Goal: Use online tool/utility: Utilize a website feature to perform a specific function

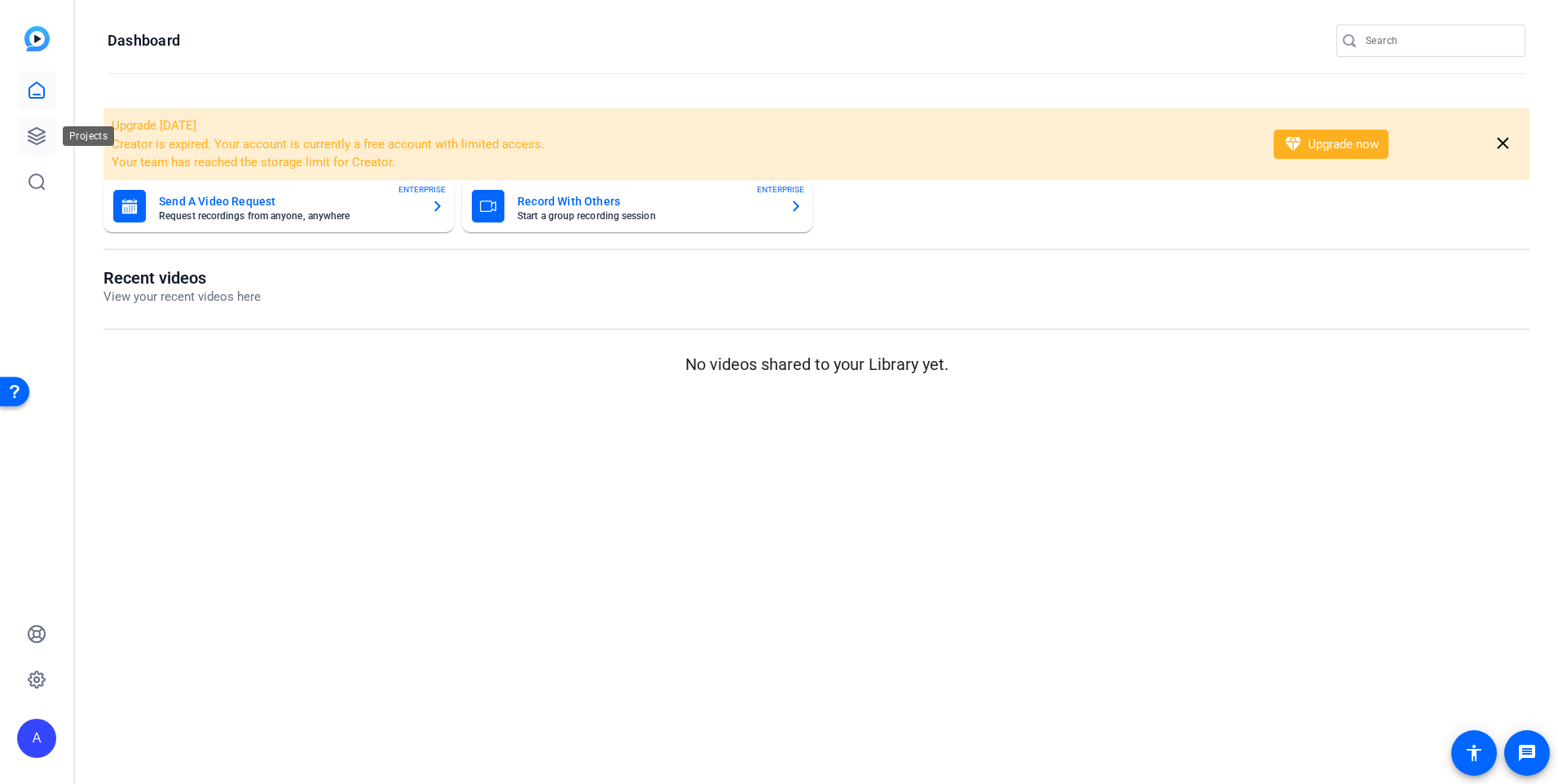
click at [35, 136] on icon at bounding box center [36, 136] width 19 height 19
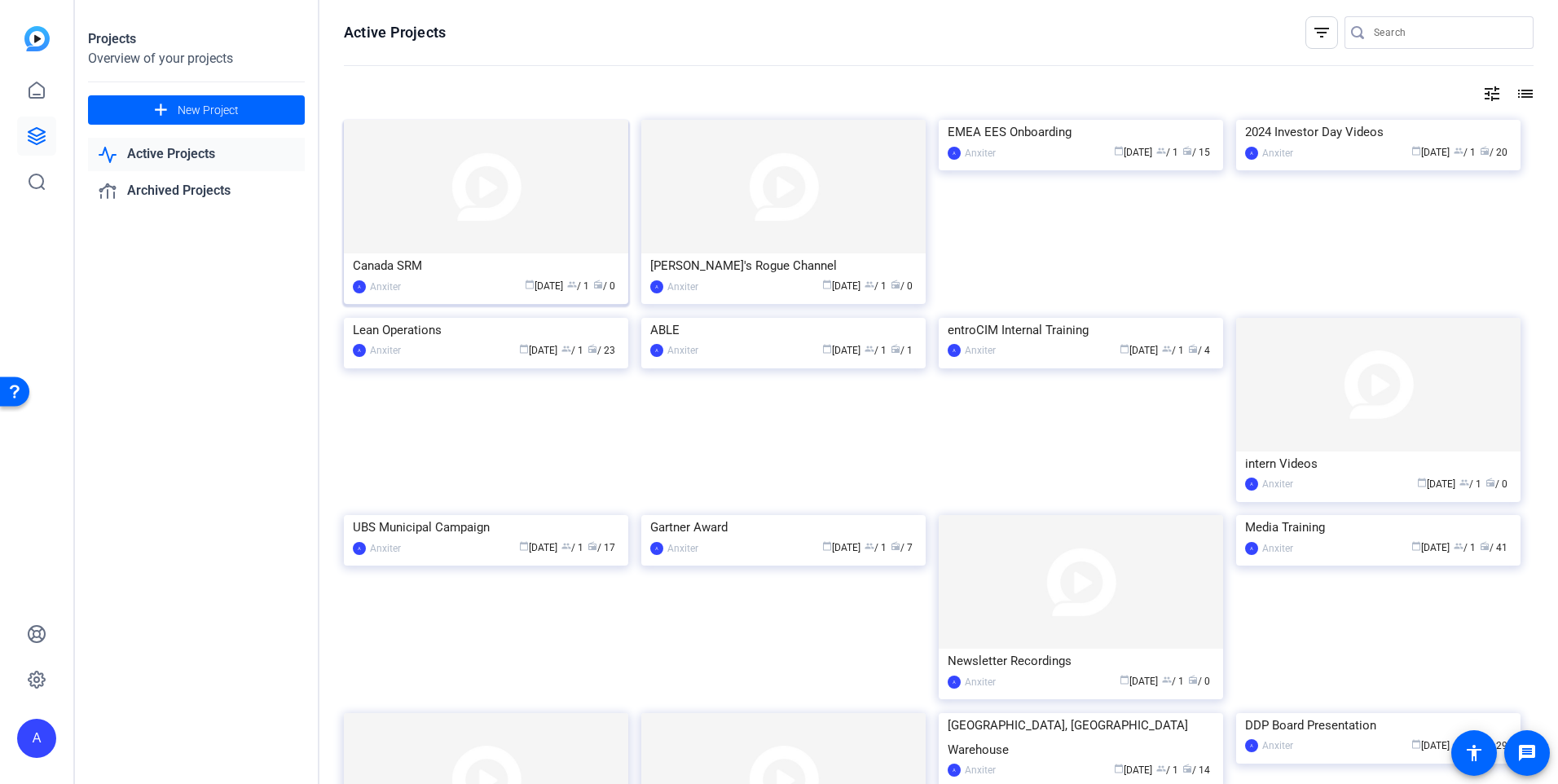
click at [439, 222] on img at bounding box center [485, 186] width 284 height 134
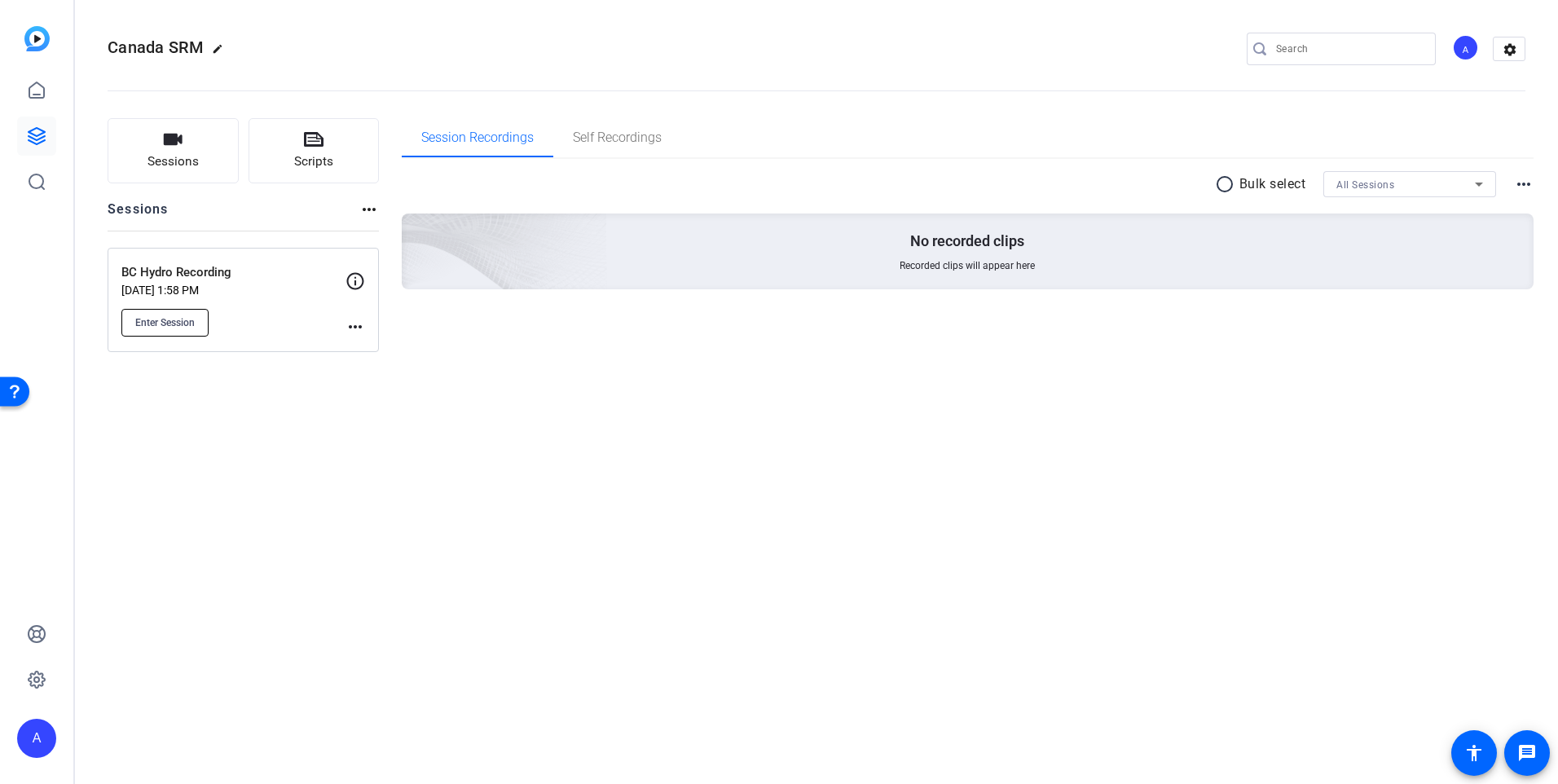
click at [172, 322] on span "Enter Session" at bounding box center [165, 322] width 59 height 13
click at [187, 328] on span "Enter Session" at bounding box center [165, 322] width 59 height 13
click at [165, 323] on span "Enter Session" at bounding box center [165, 322] width 59 height 13
click at [1110, 762] on div "Canada SRM edit A settings Sessions Scripts Sessions more_horiz BC Hydro Record…" at bounding box center [816, 392] width 1483 height 784
click at [164, 323] on span "Enter Session" at bounding box center [165, 322] width 59 height 13
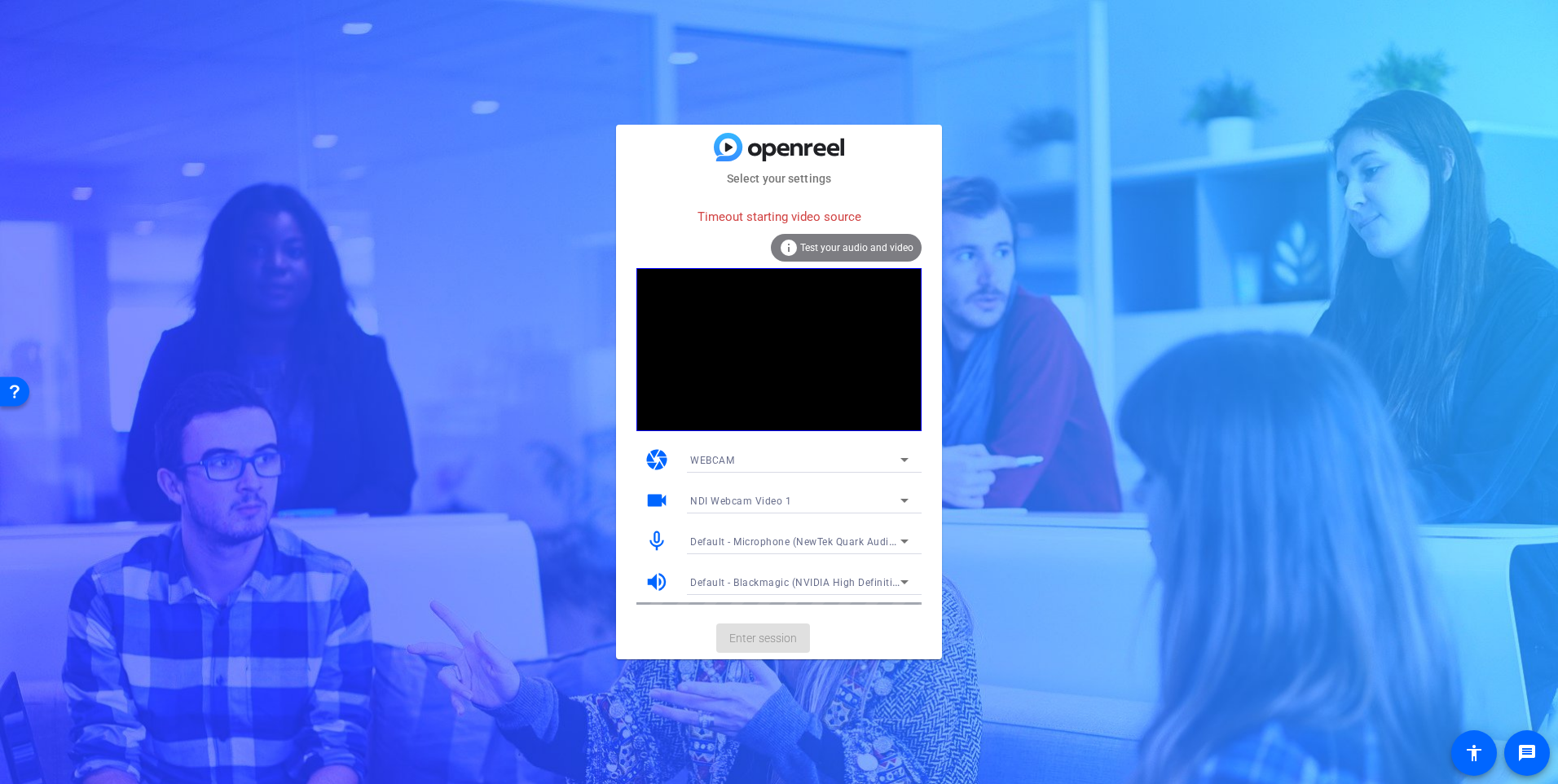
click at [893, 496] on div "NDI Webcam Video 1" at bounding box center [796, 500] width 211 height 20
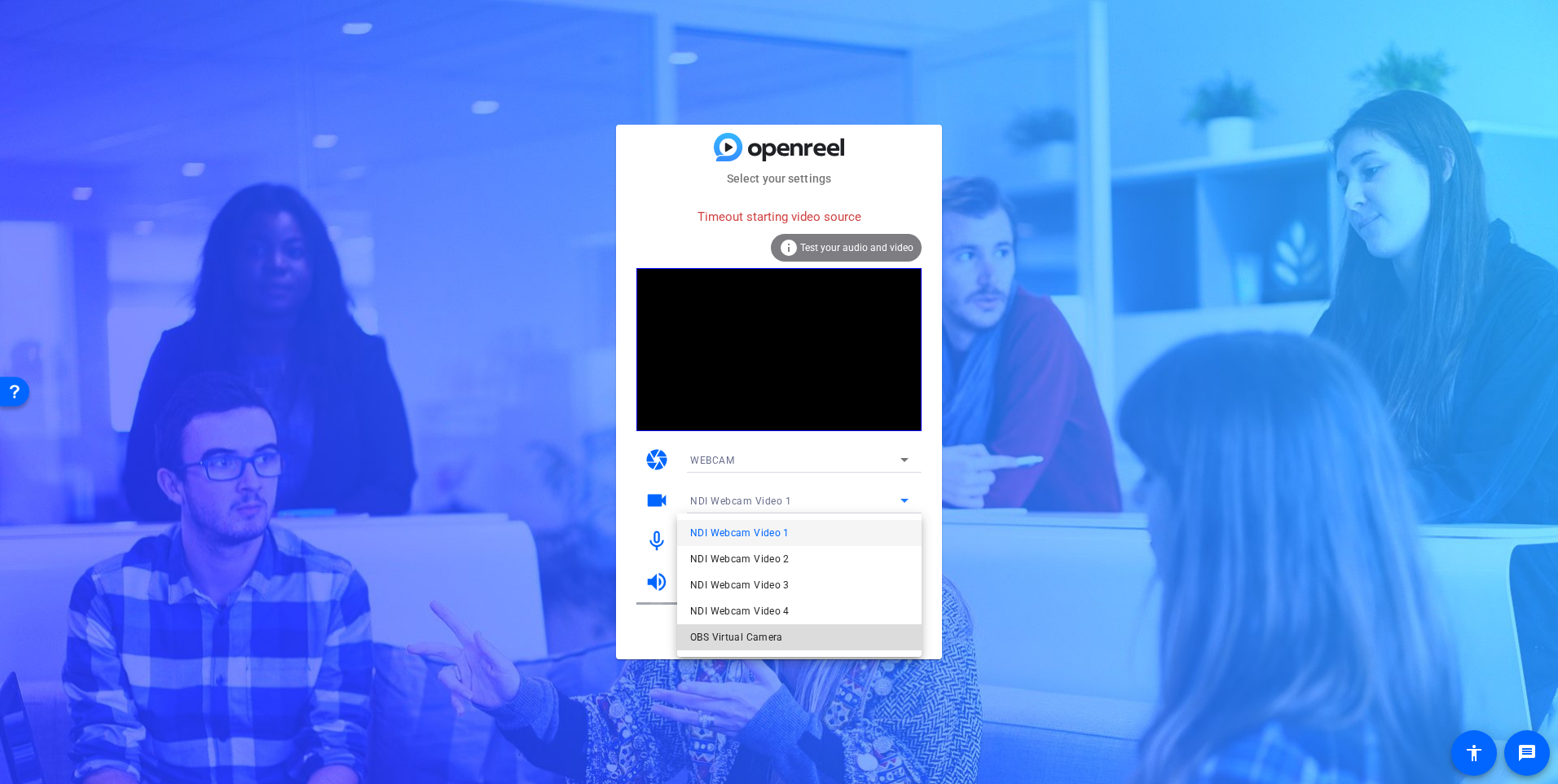
click at [750, 635] on span "OBS Virtual Camera" at bounding box center [737, 637] width 93 height 19
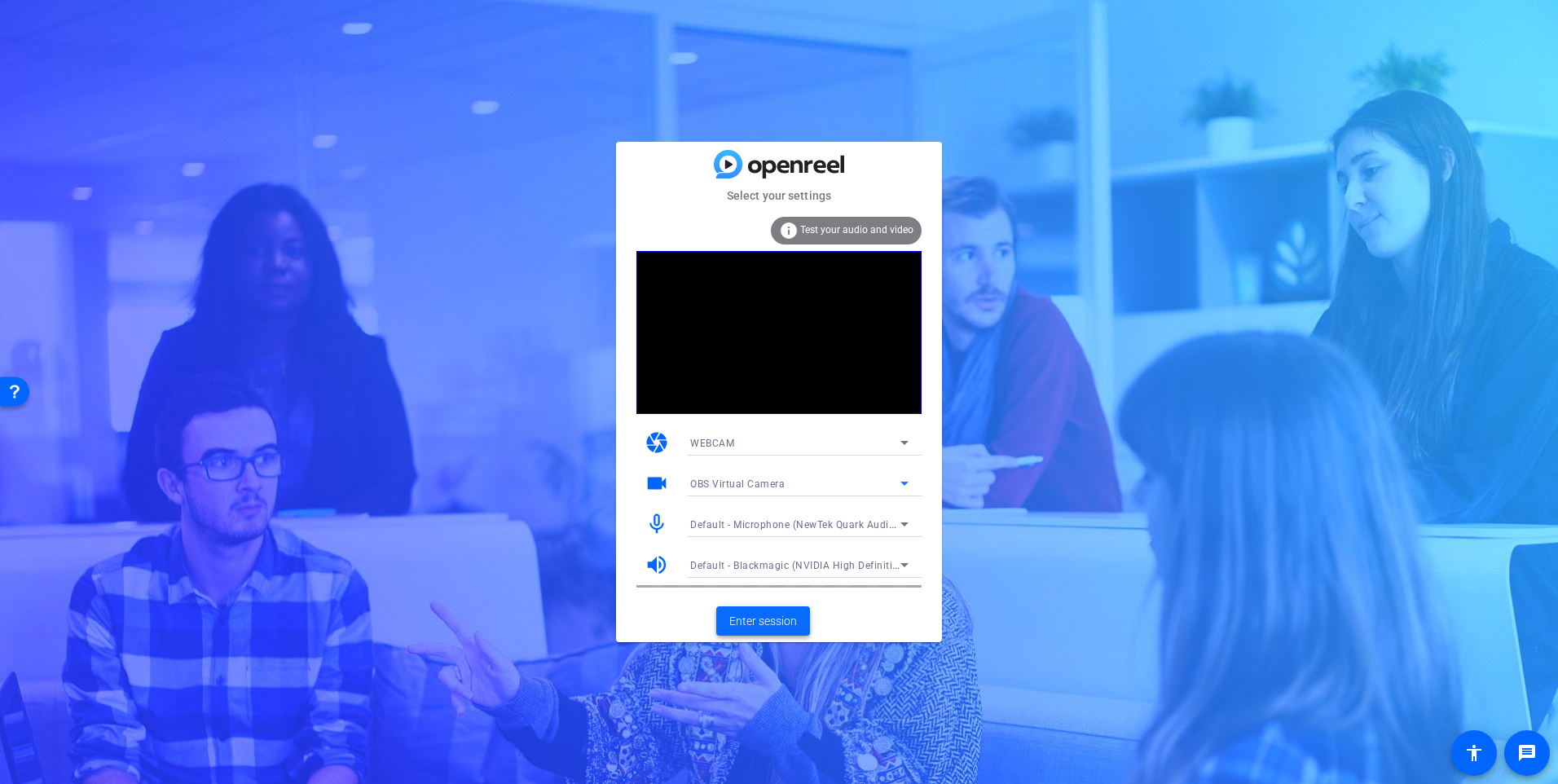
click at [775, 616] on span "Enter session" at bounding box center [763, 620] width 67 height 17
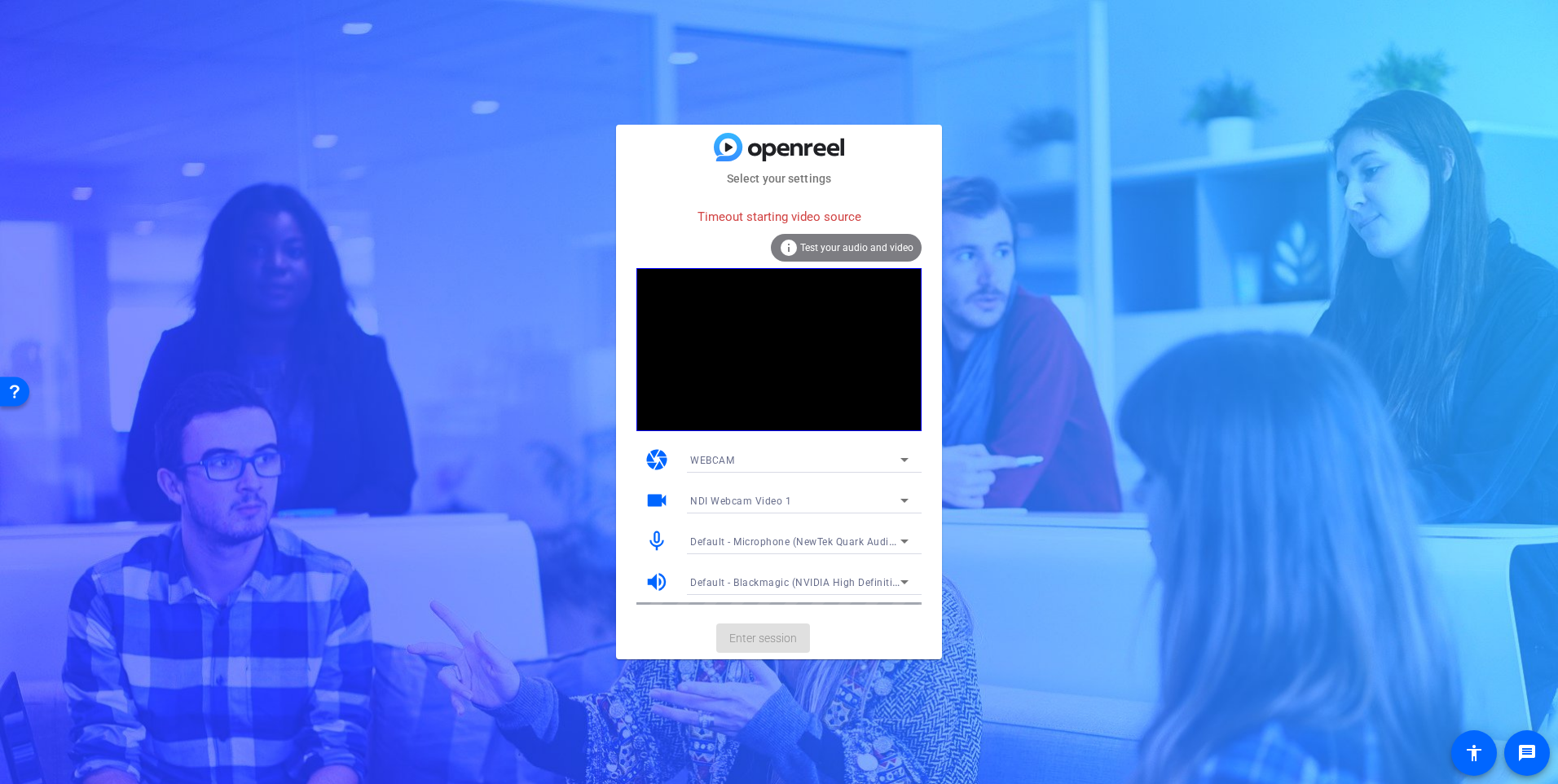
click at [876, 508] on div "NDI Webcam Video 1" at bounding box center [796, 500] width 211 height 20
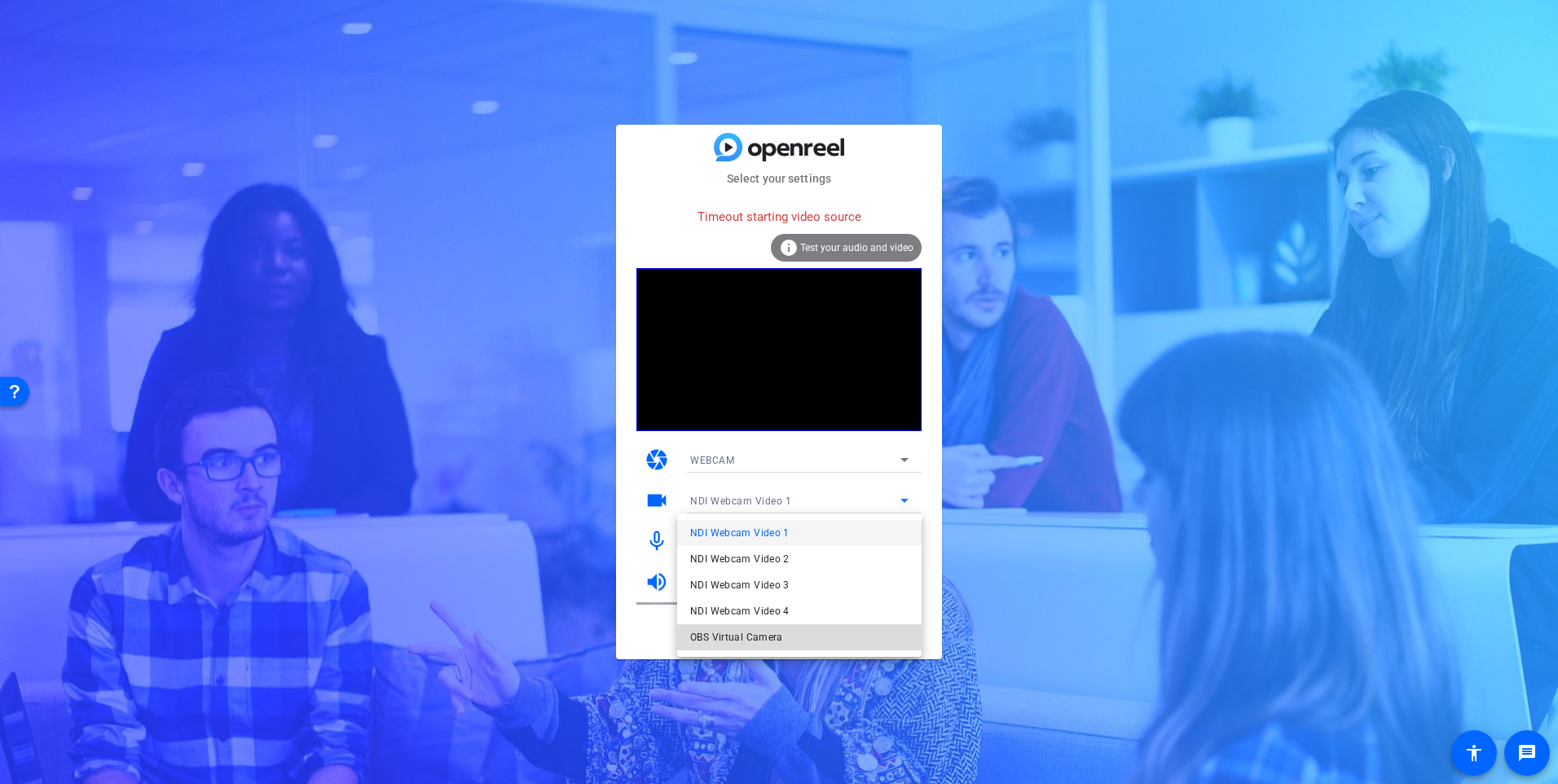
click at [734, 625] on mat-option "OBS Virtual Camera" at bounding box center [799, 636] width 244 height 26
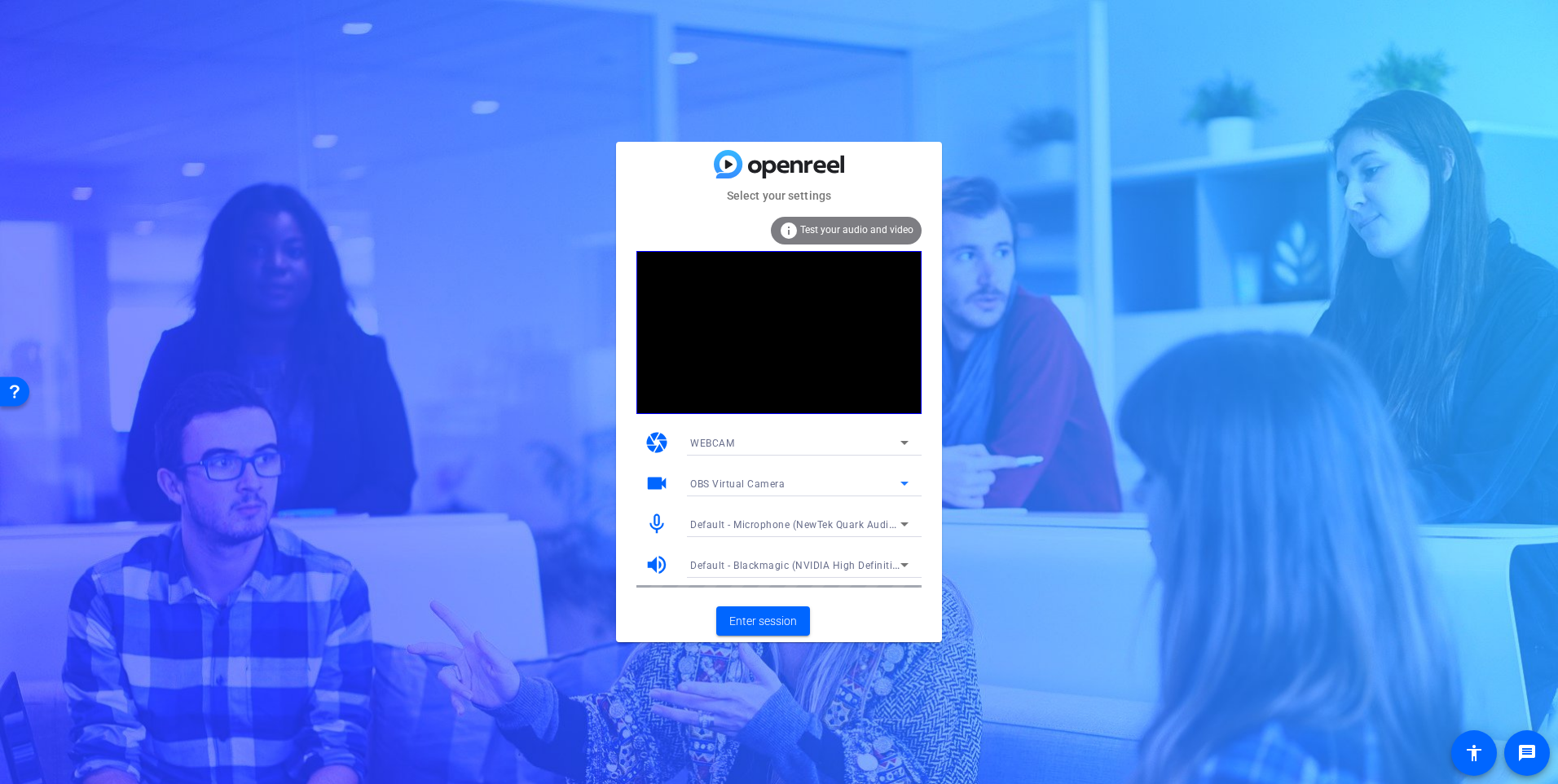
click at [902, 523] on icon at bounding box center [904, 524] width 8 height 4
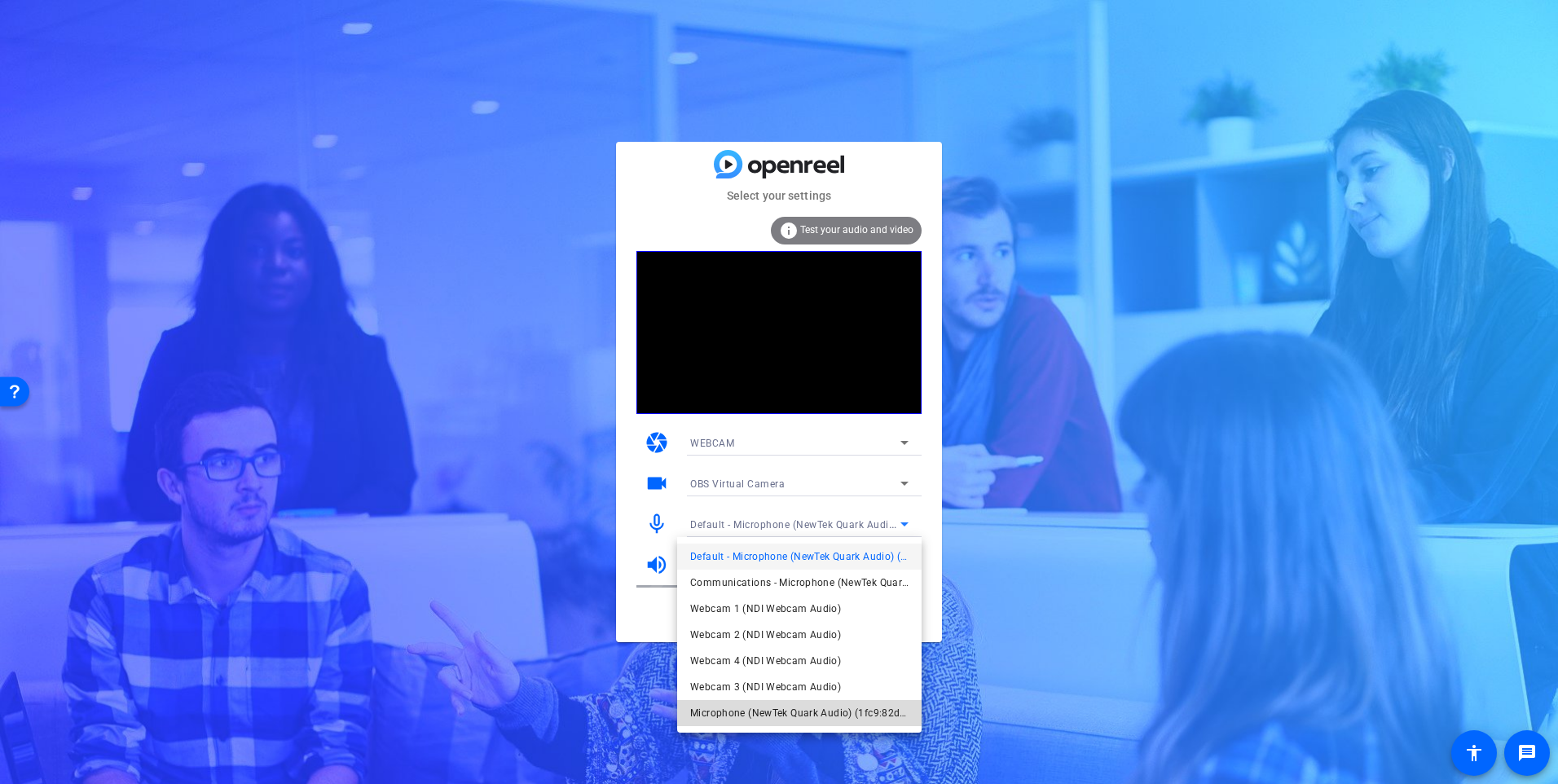
click at [791, 713] on span "Microphone (NewTek Quark Audio) (1fc9:82dc)" at bounding box center [799, 712] width 219 height 19
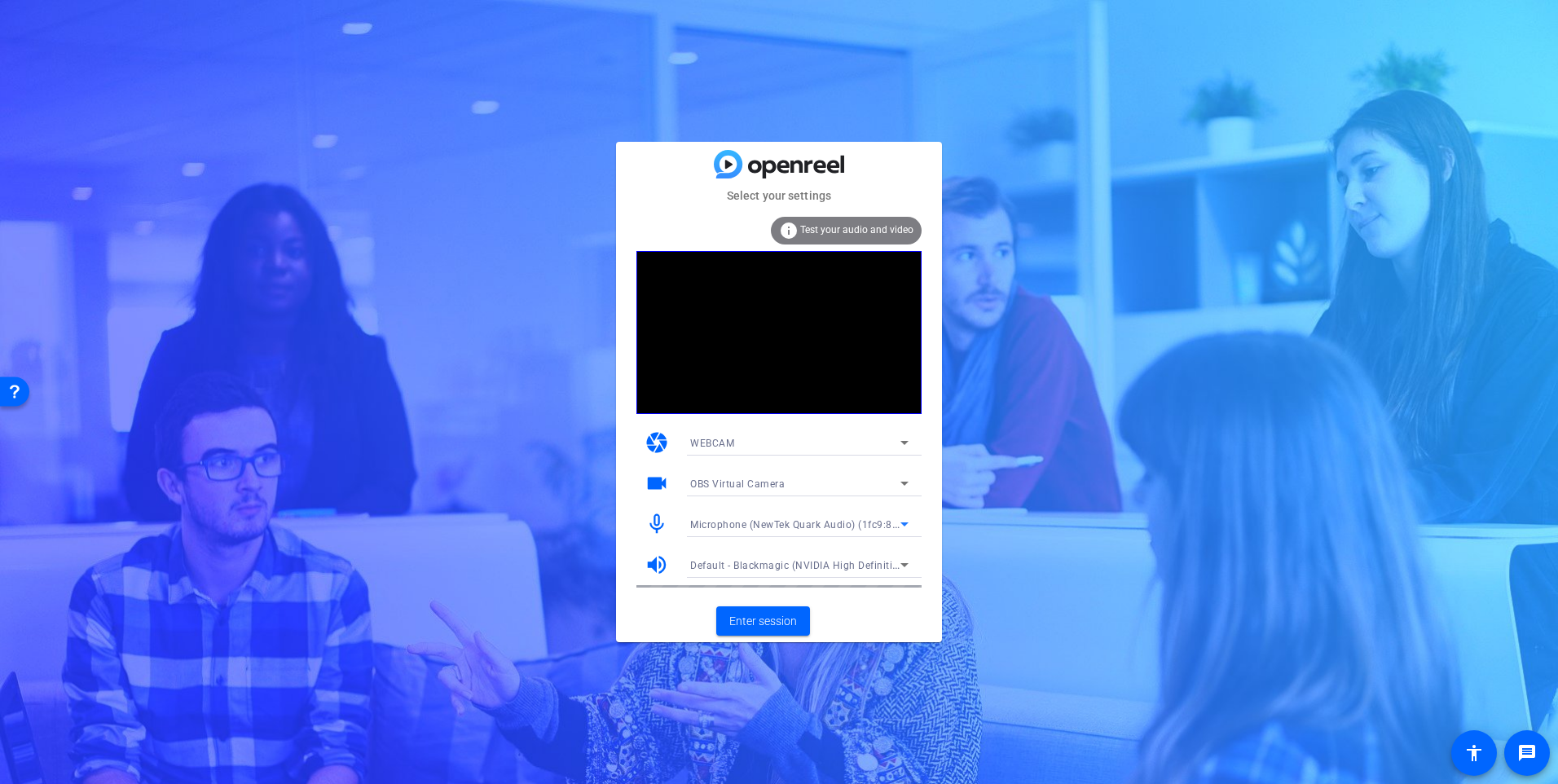
click at [903, 566] on icon at bounding box center [905, 565] width 19 height 19
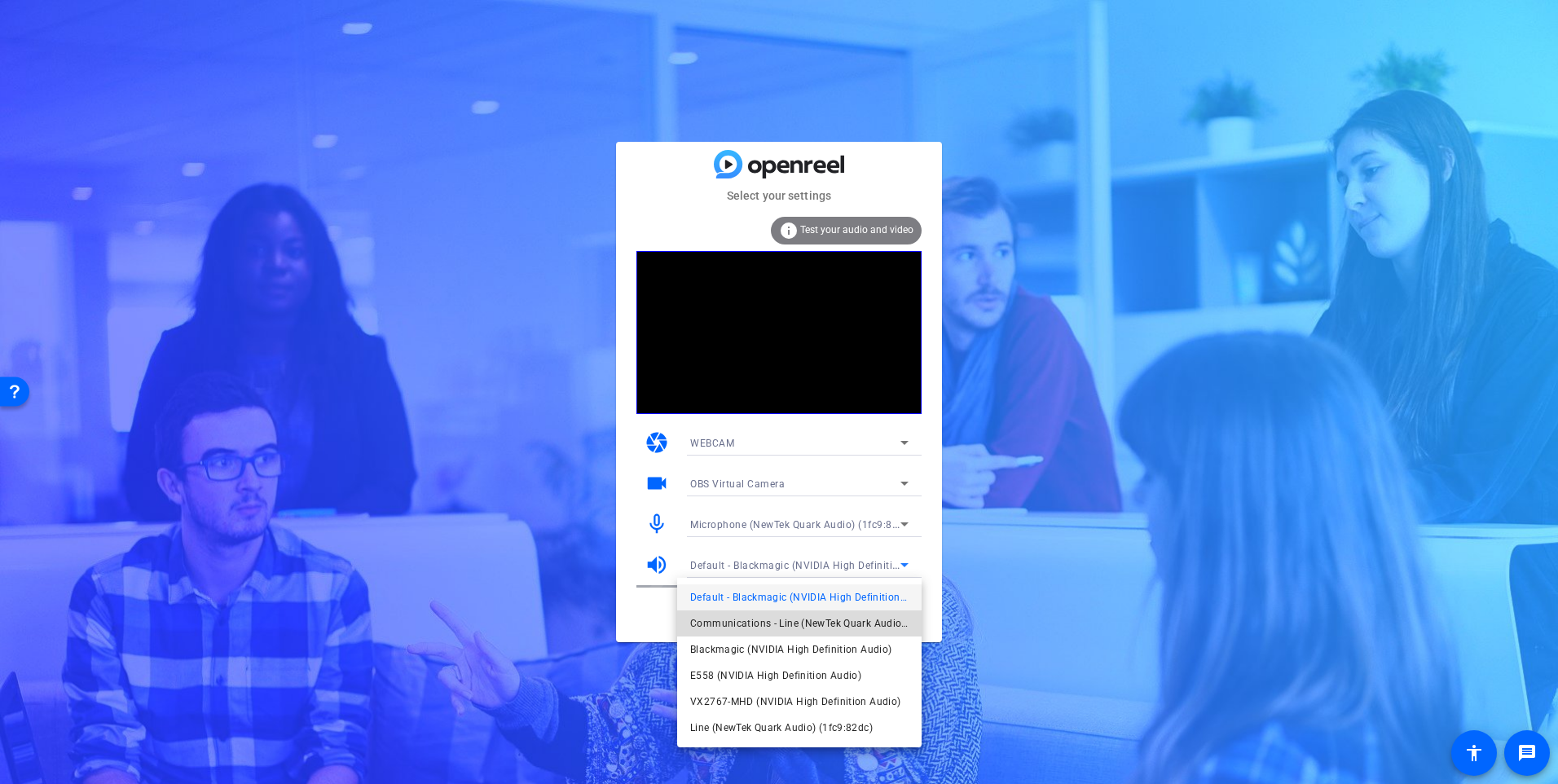
click at [864, 623] on span "Communications - Line (NewTek Quark Audio) (1fc9:82dc)" at bounding box center [799, 623] width 219 height 19
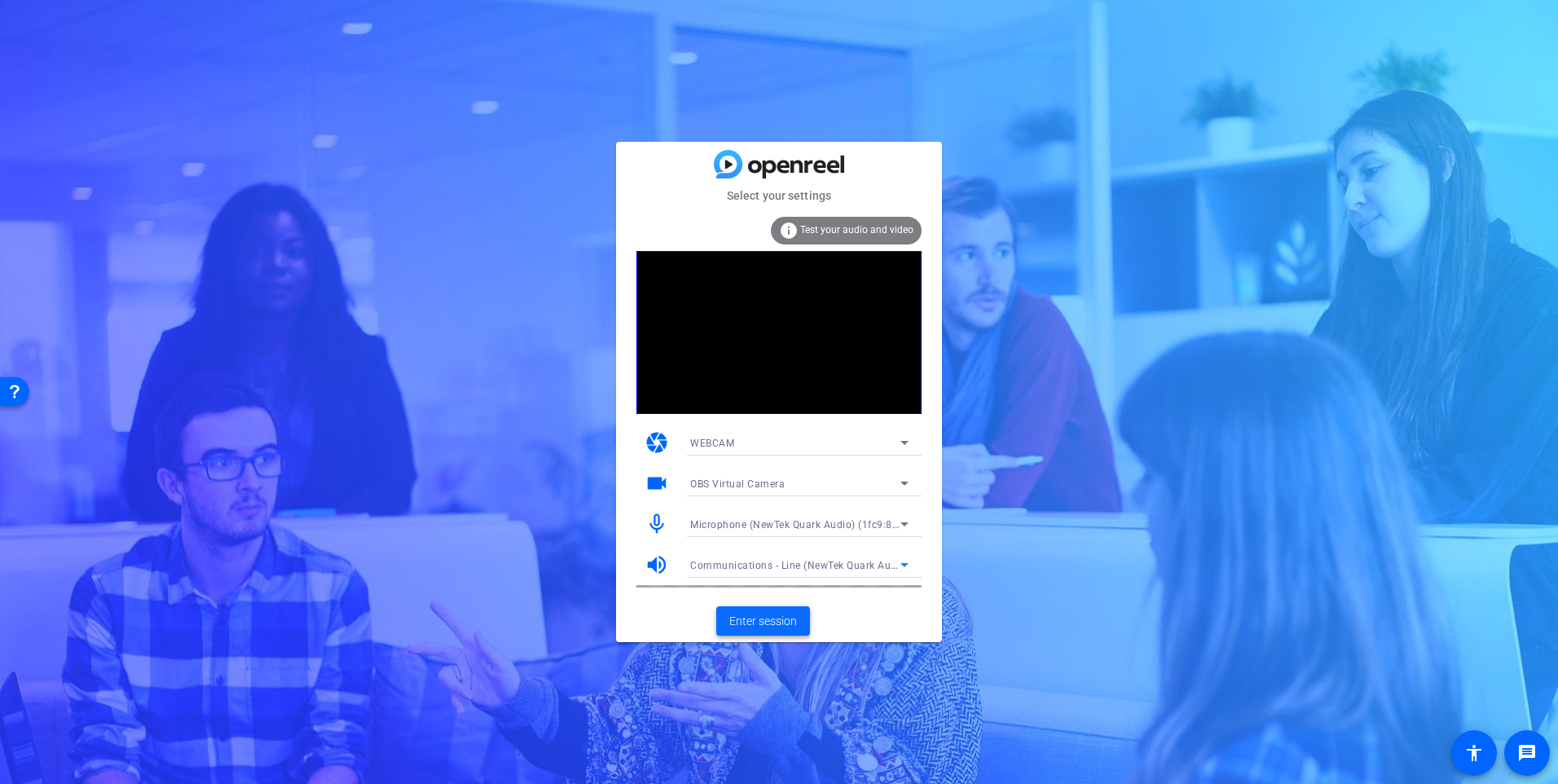
click at [780, 628] on span "Enter session" at bounding box center [763, 620] width 67 height 17
click at [904, 567] on icon at bounding box center [905, 565] width 19 height 19
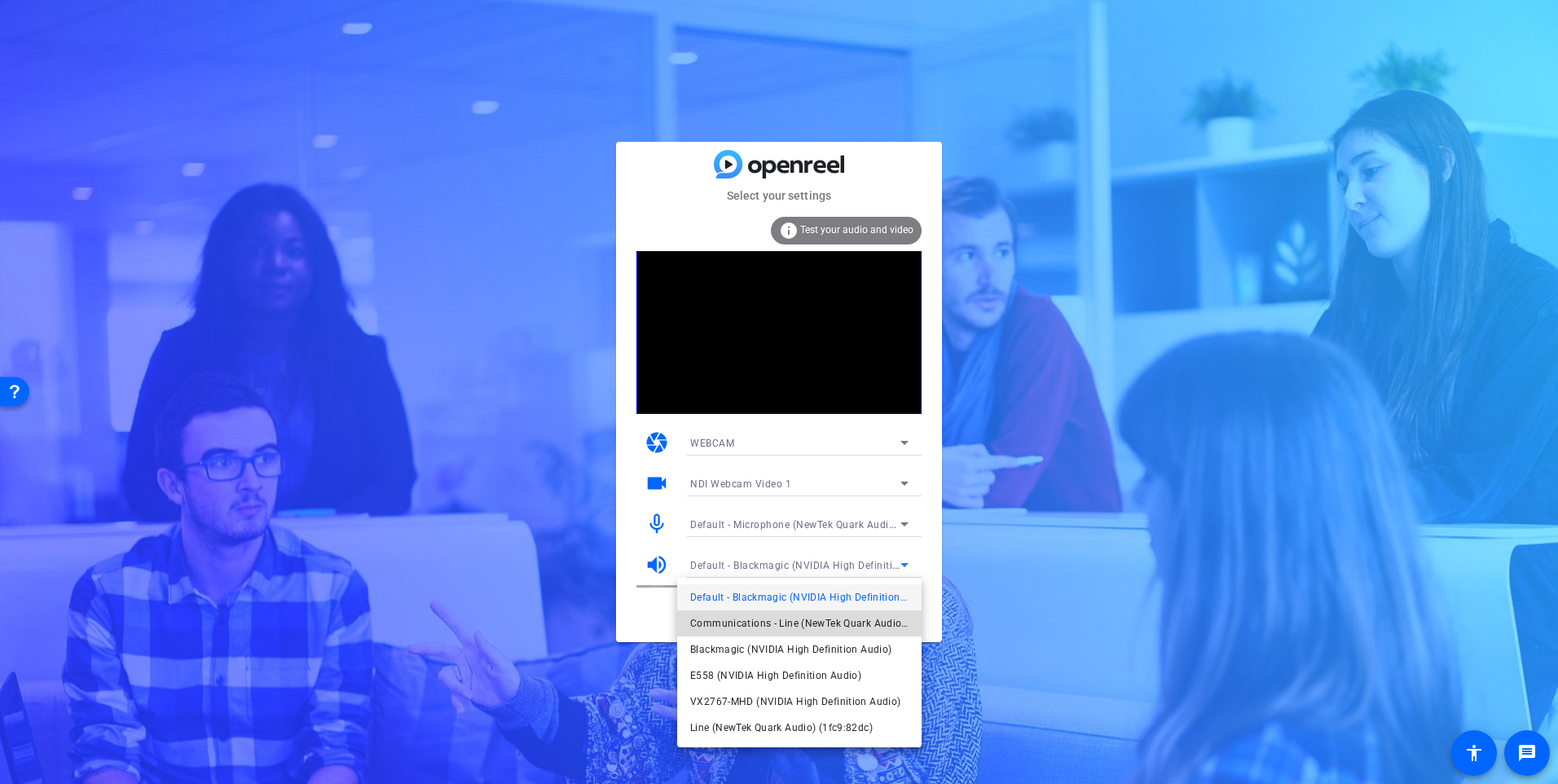
click at [831, 632] on span "Communications - Line (NewTek Quark Audio) (1fc9:82dc)" at bounding box center [799, 623] width 219 height 19
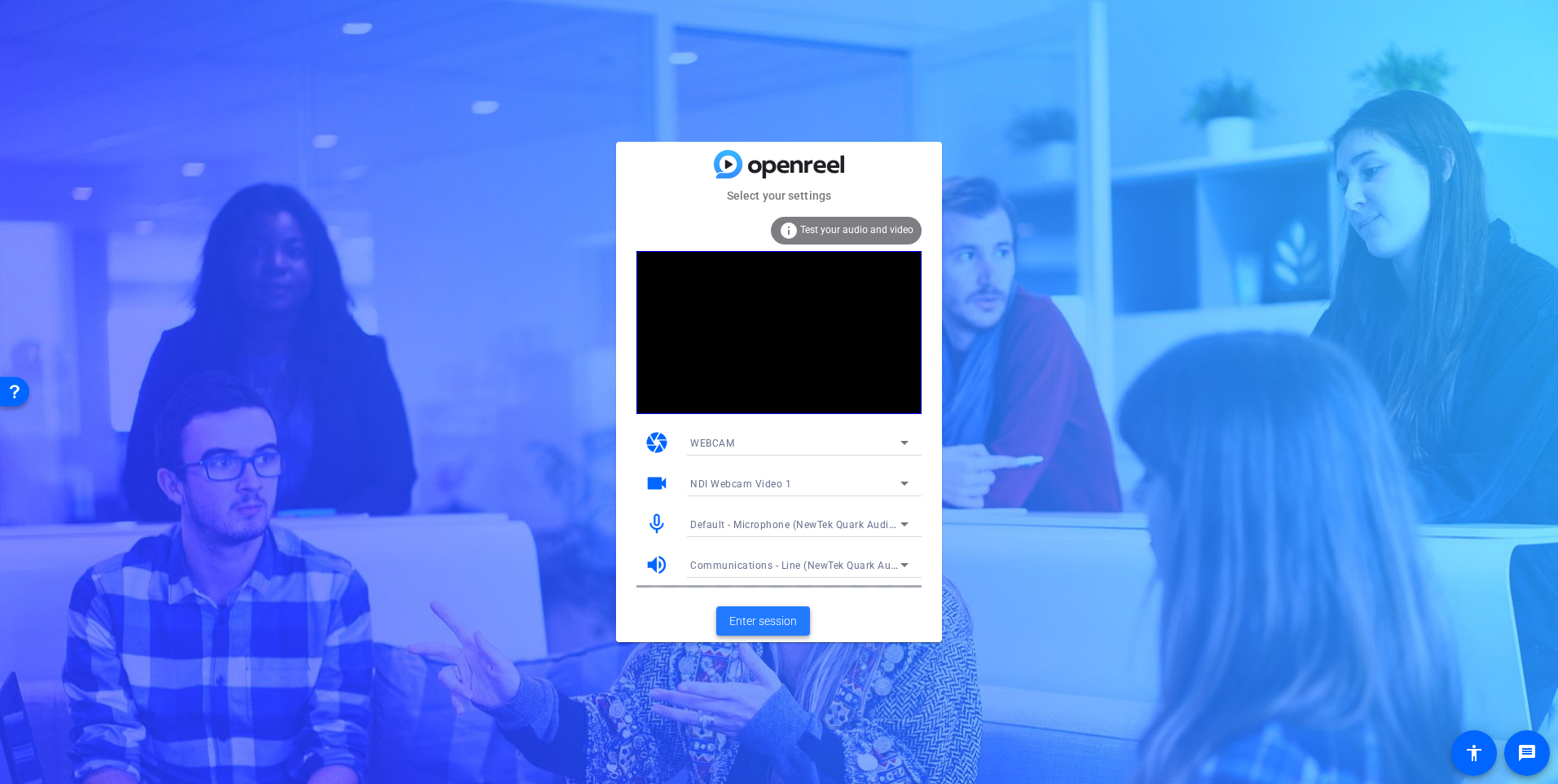
click at [785, 624] on span "Enter session" at bounding box center [763, 620] width 67 height 17
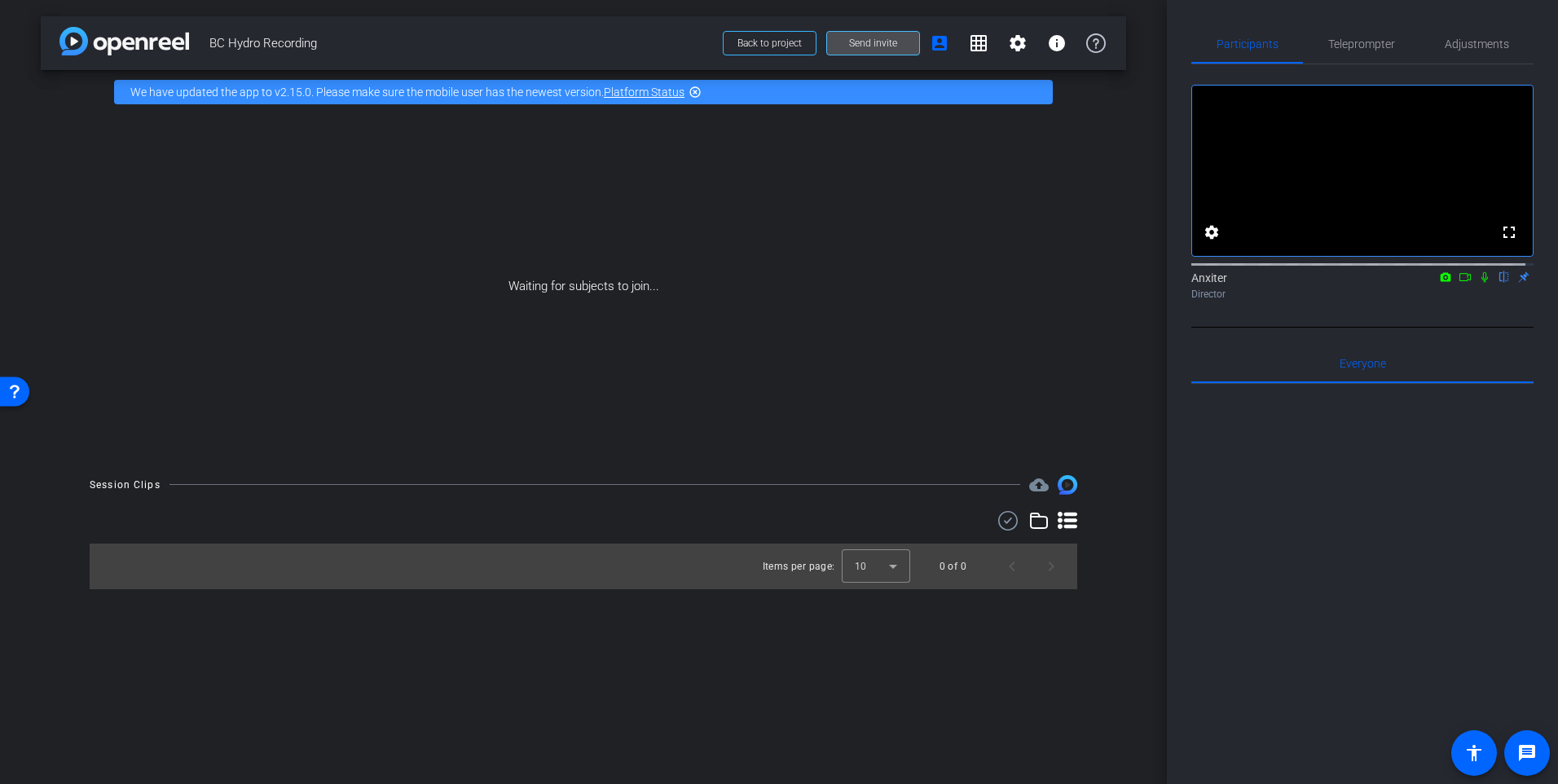
click at [871, 36] on span at bounding box center [873, 43] width 92 height 39
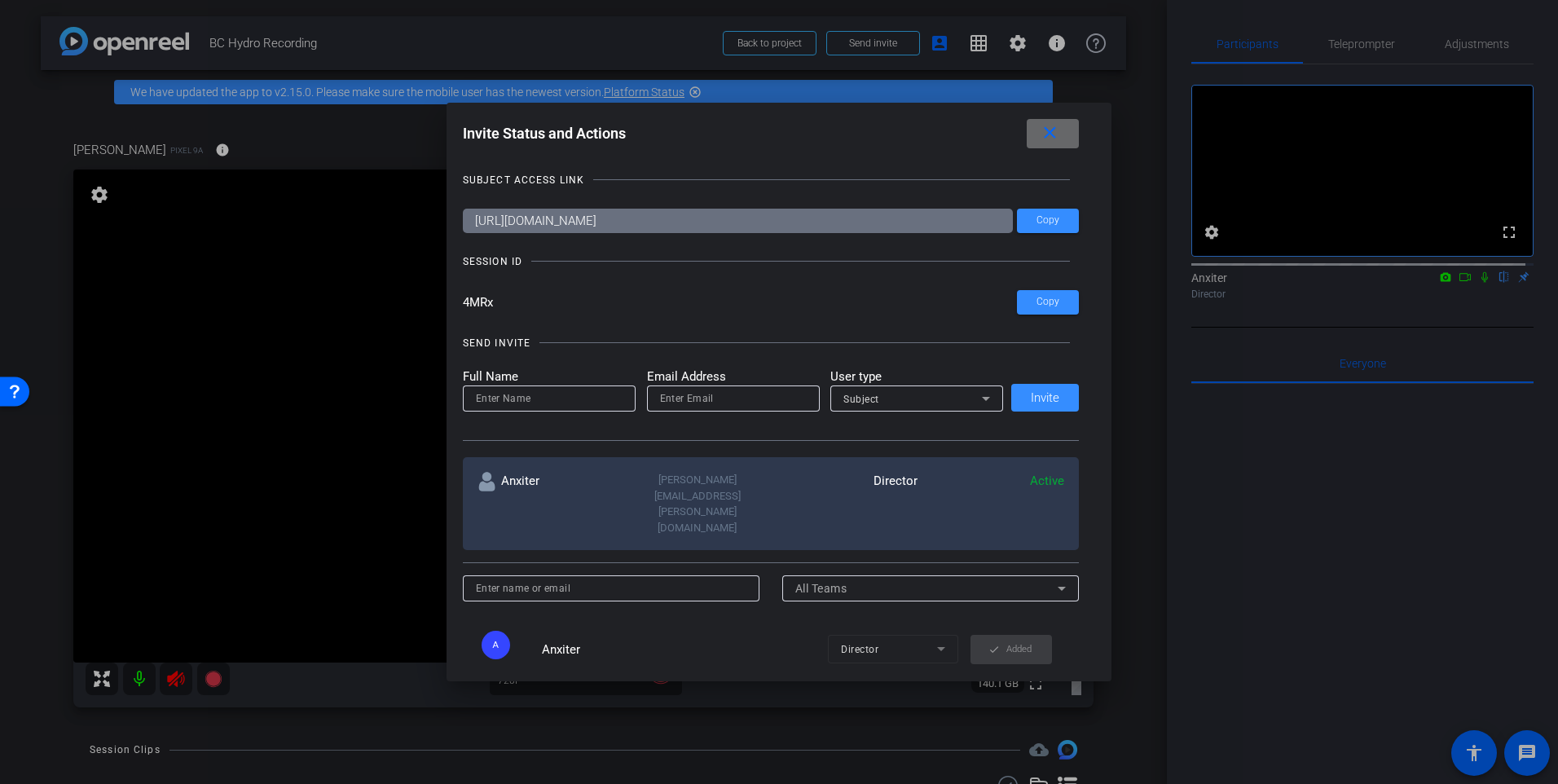
click at [1043, 138] on button "close" at bounding box center [1053, 133] width 52 height 29
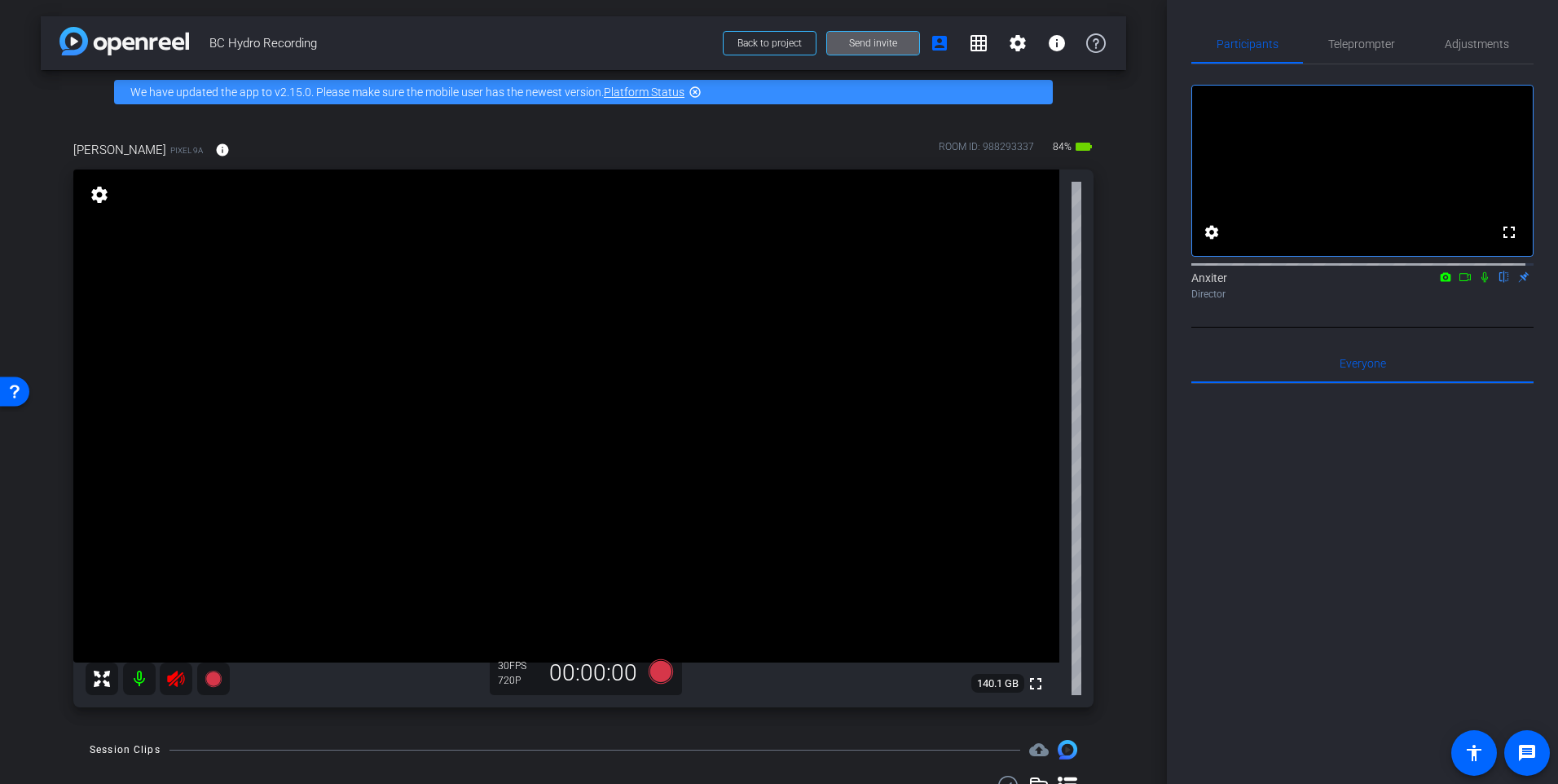
click at [181, 690] on mat-icon at bounding box center [175, 678] width 33 height 33
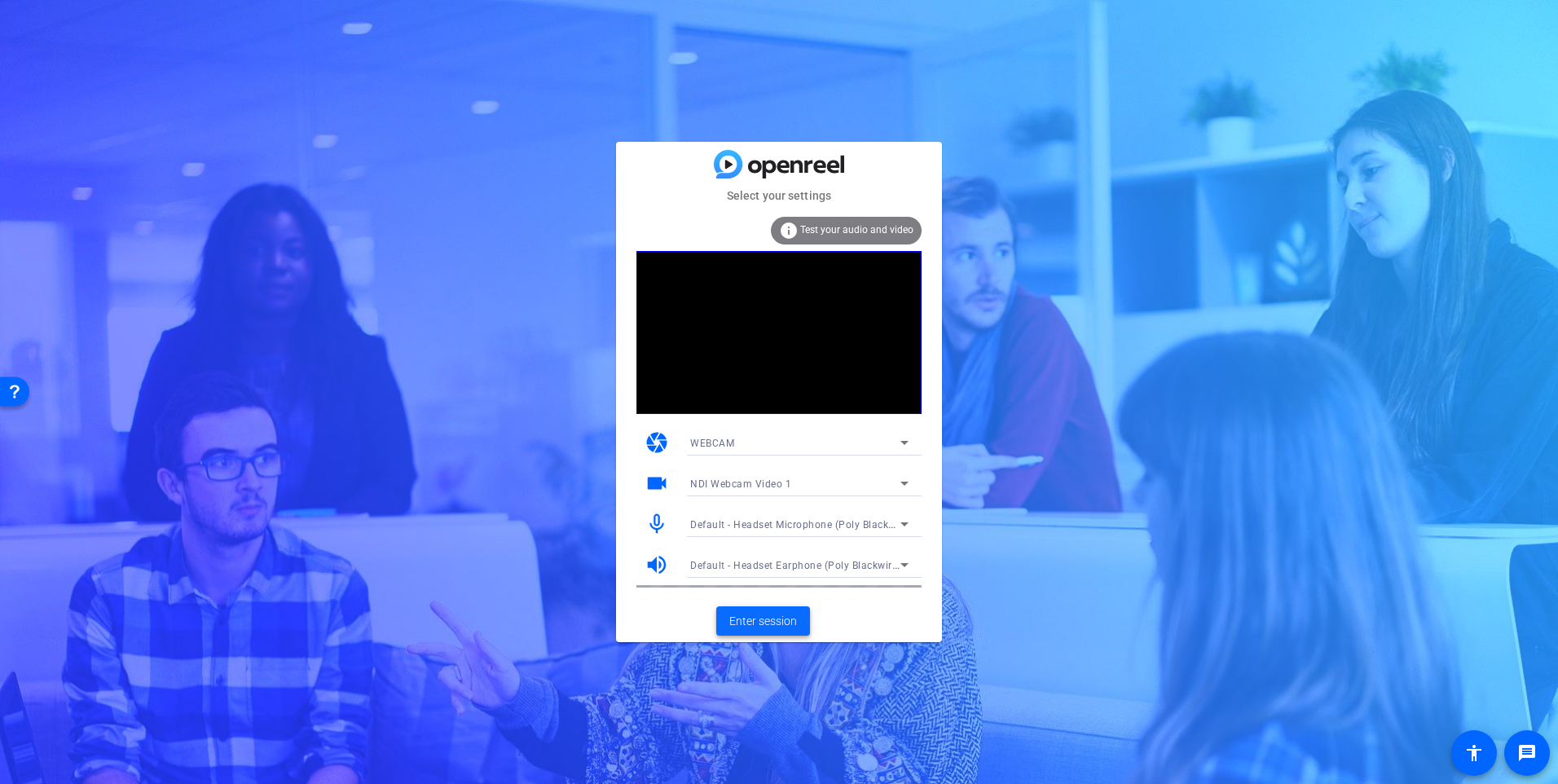
click at [784, 623] on span "Enter session" at bounding box center [763, 620] width 67 height 17
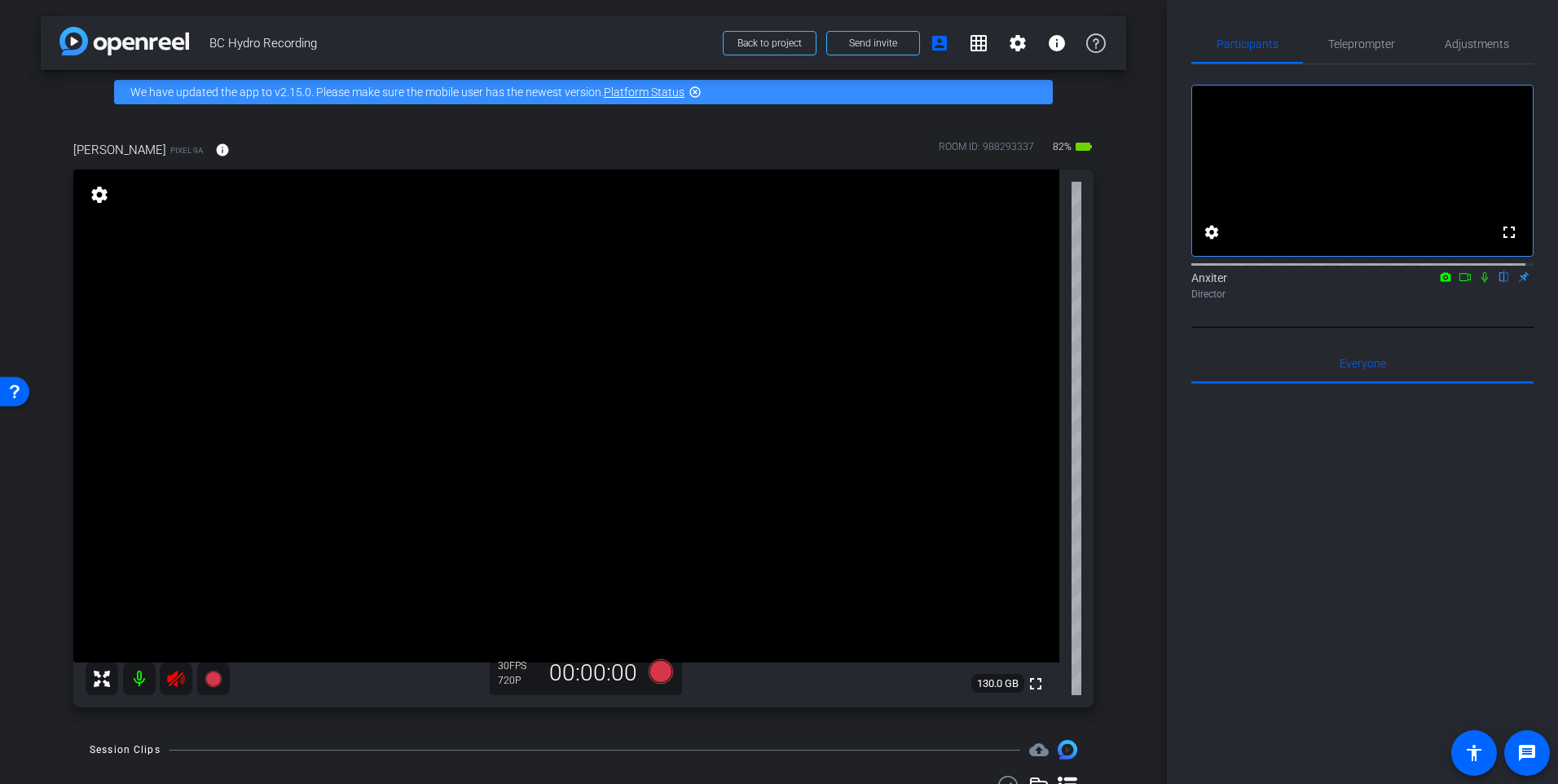
click at [1478, 282] on icon at bounding box center [1485, 277] width 13 height 12
